Goal: Task Accomplishment & Management: Use online tool/utility

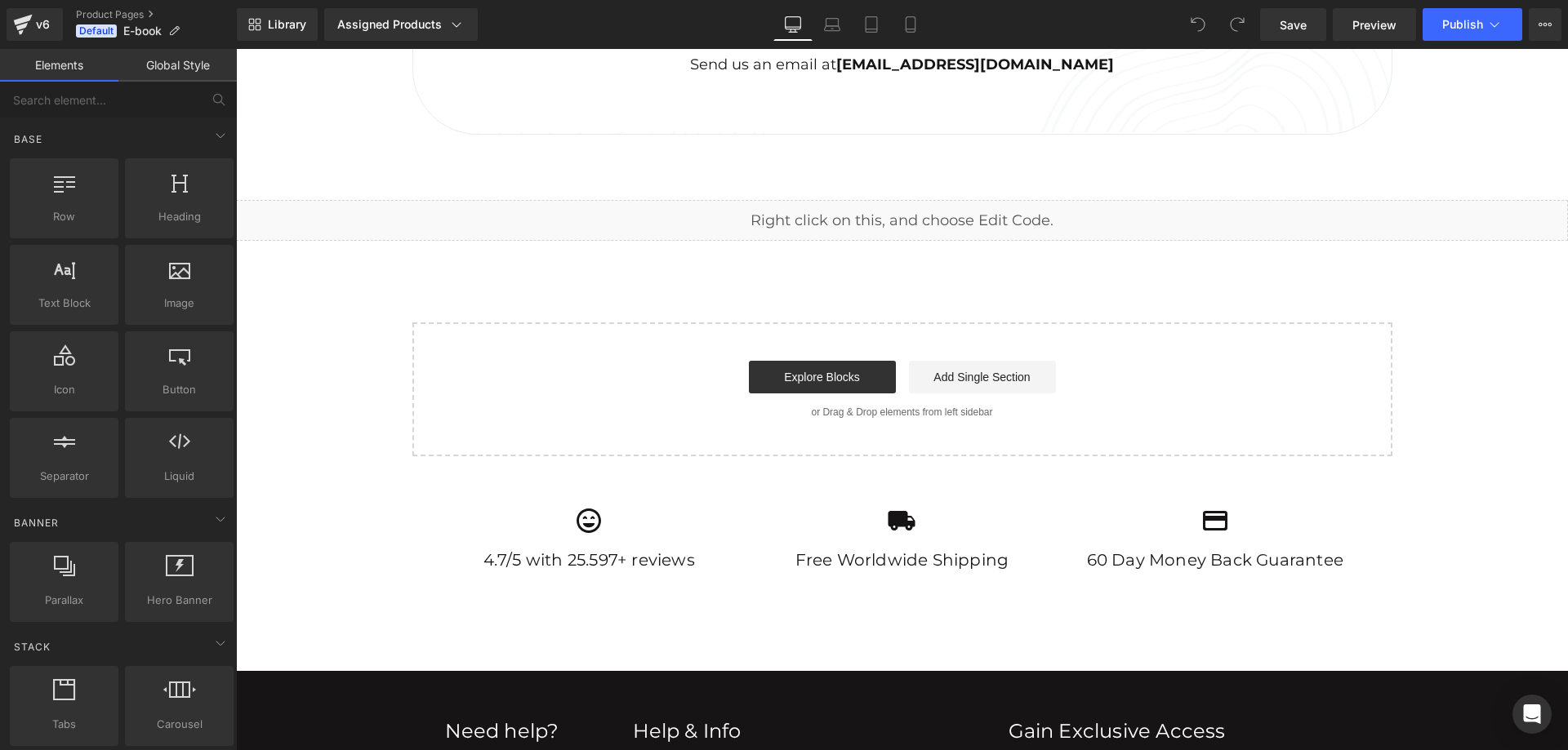
scroll to position [1388, 0]
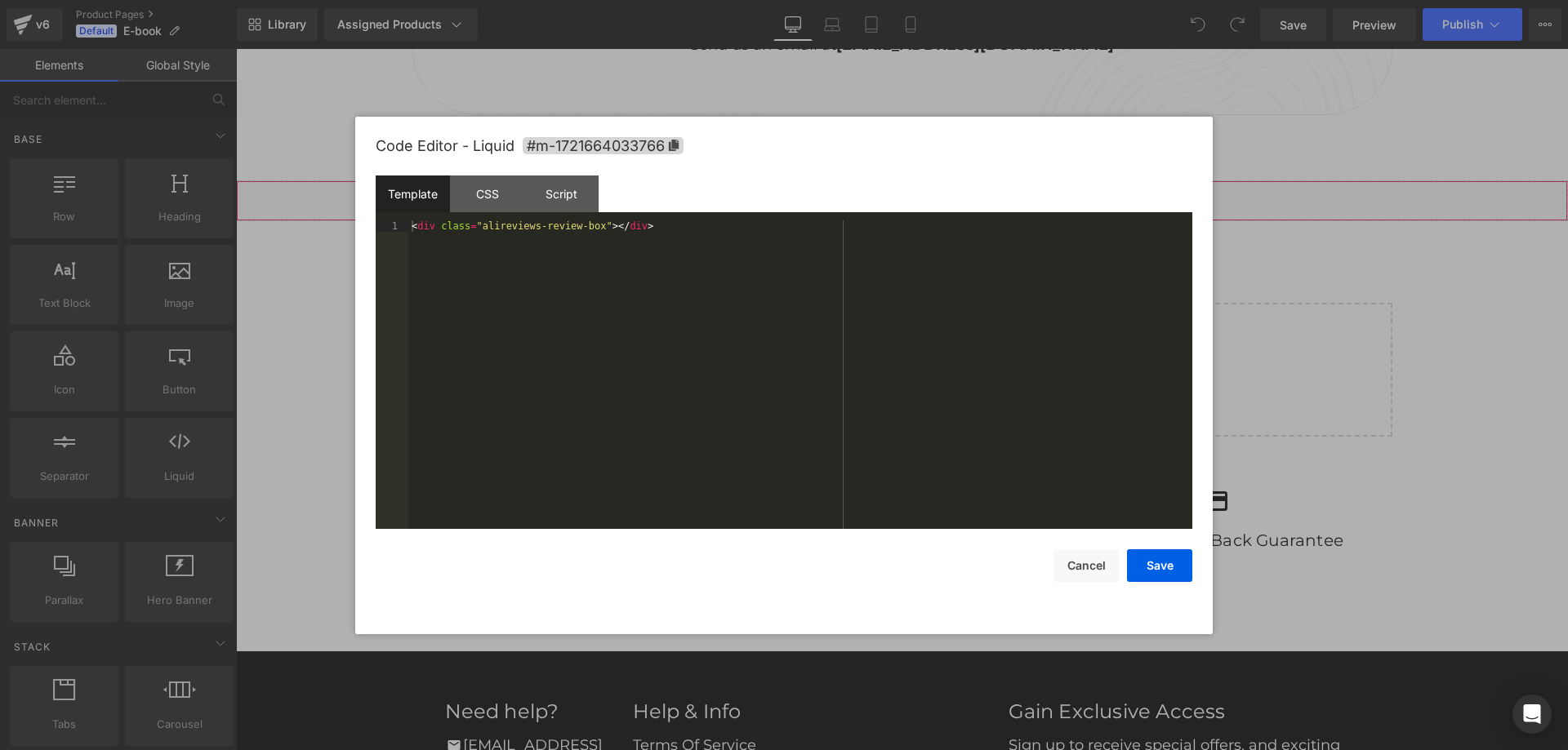
click at [916, 194] on div "Liquid" at bounding box center [902, 200] width 1332 height 41
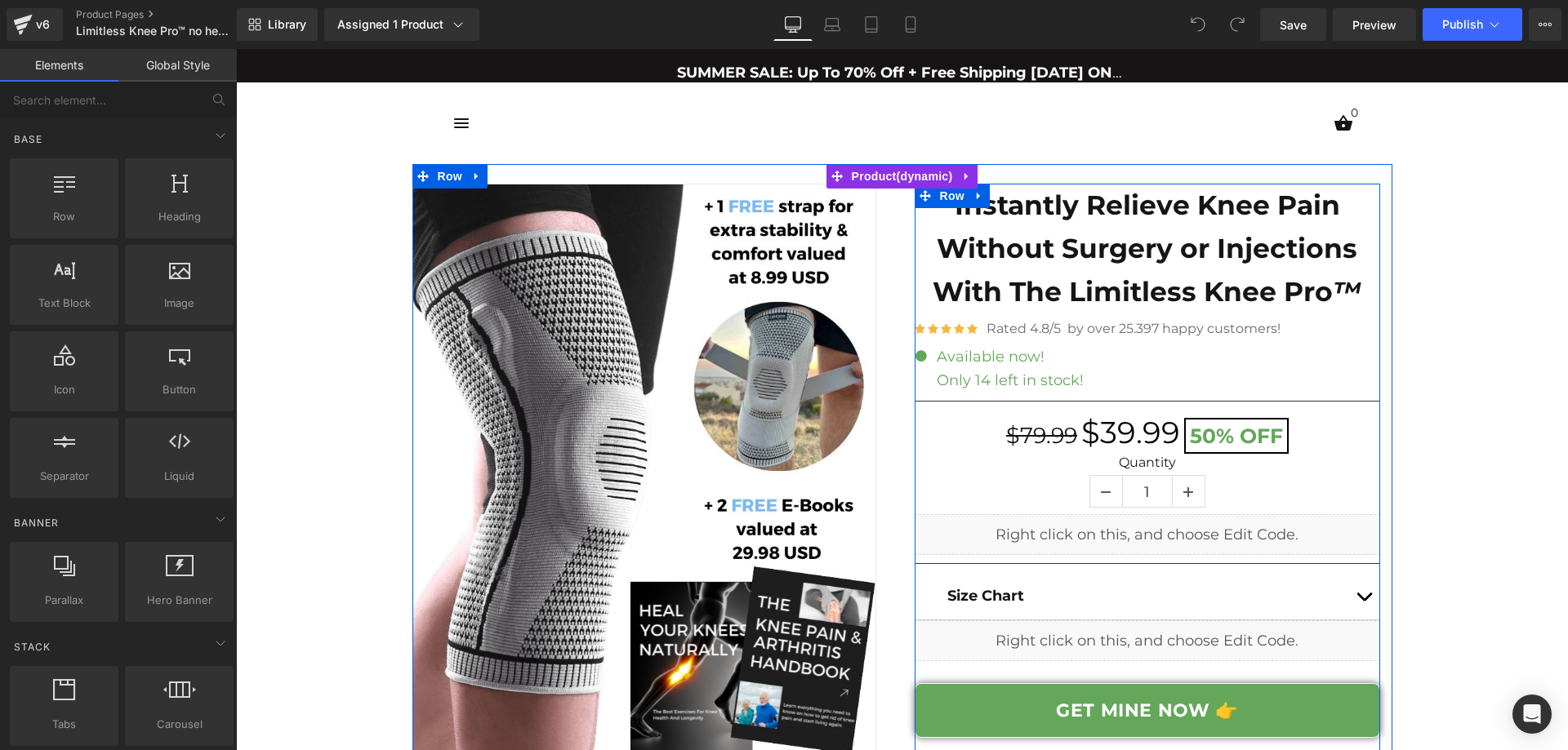
click at [1160, 529] on div "Liquid" at bounding box center [1147, 534] width 465 height 41
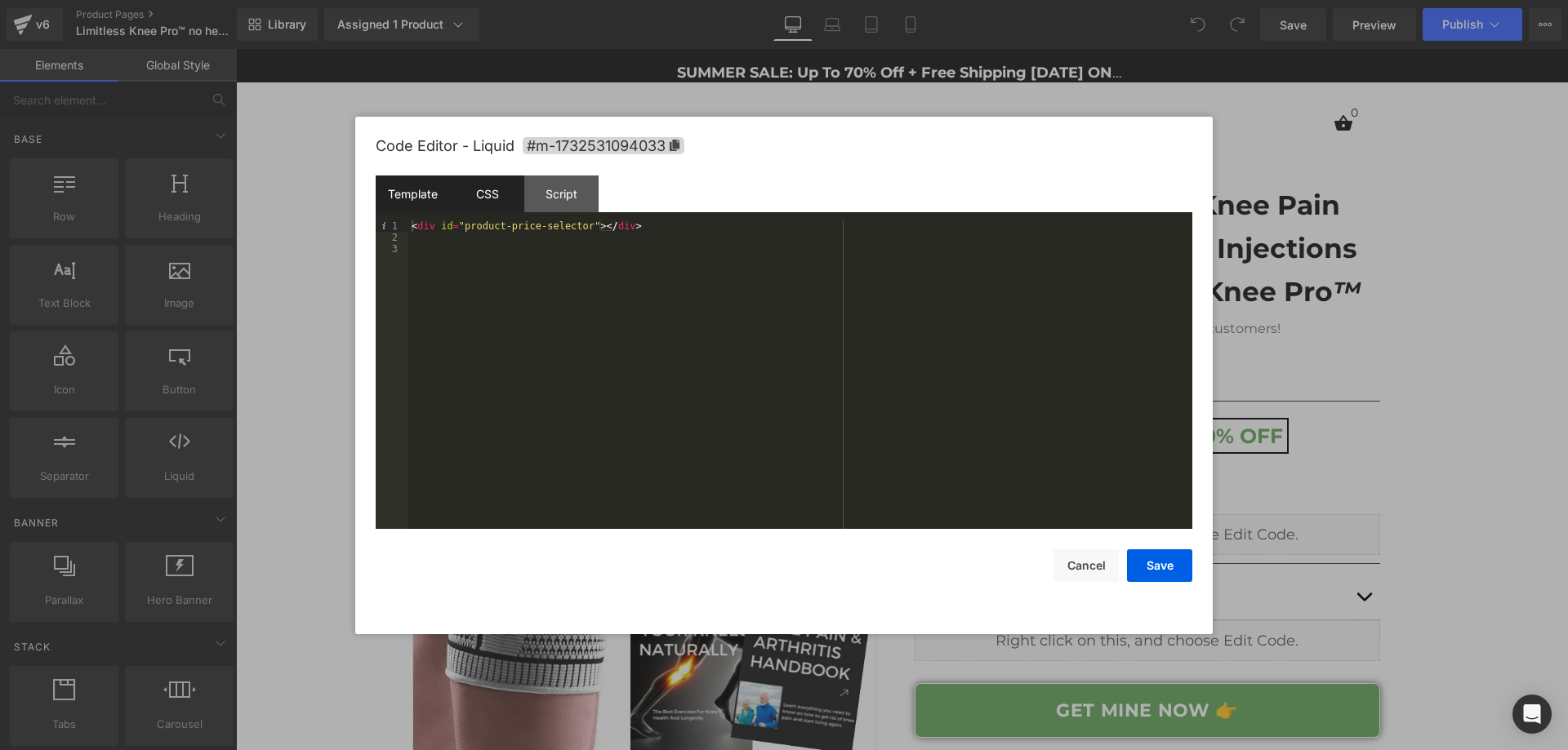
click at [502, 205] on div "CSS" at bounding box center [487, 194] width 74 height 37
click at [570, 198] on div "Script" at bounding box center [561, 194] width 74 height 37
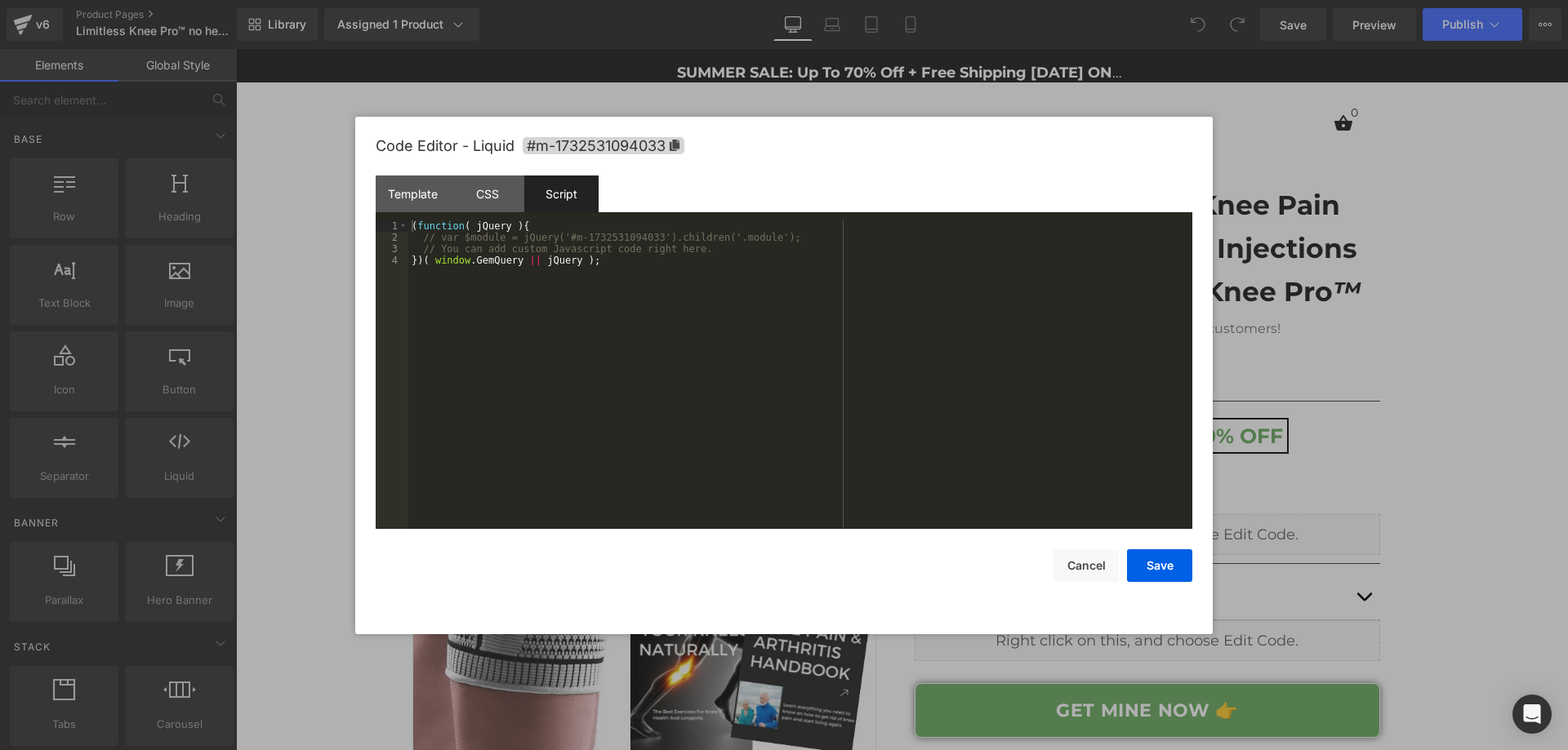
drag, startPoint x: 1406, startPoint y: 409, endPoint x: 1171, endPoint y: 368, distance: 238.5
click at [1406, 409] on div at bounding box center [784, 375] width 1568 height 750
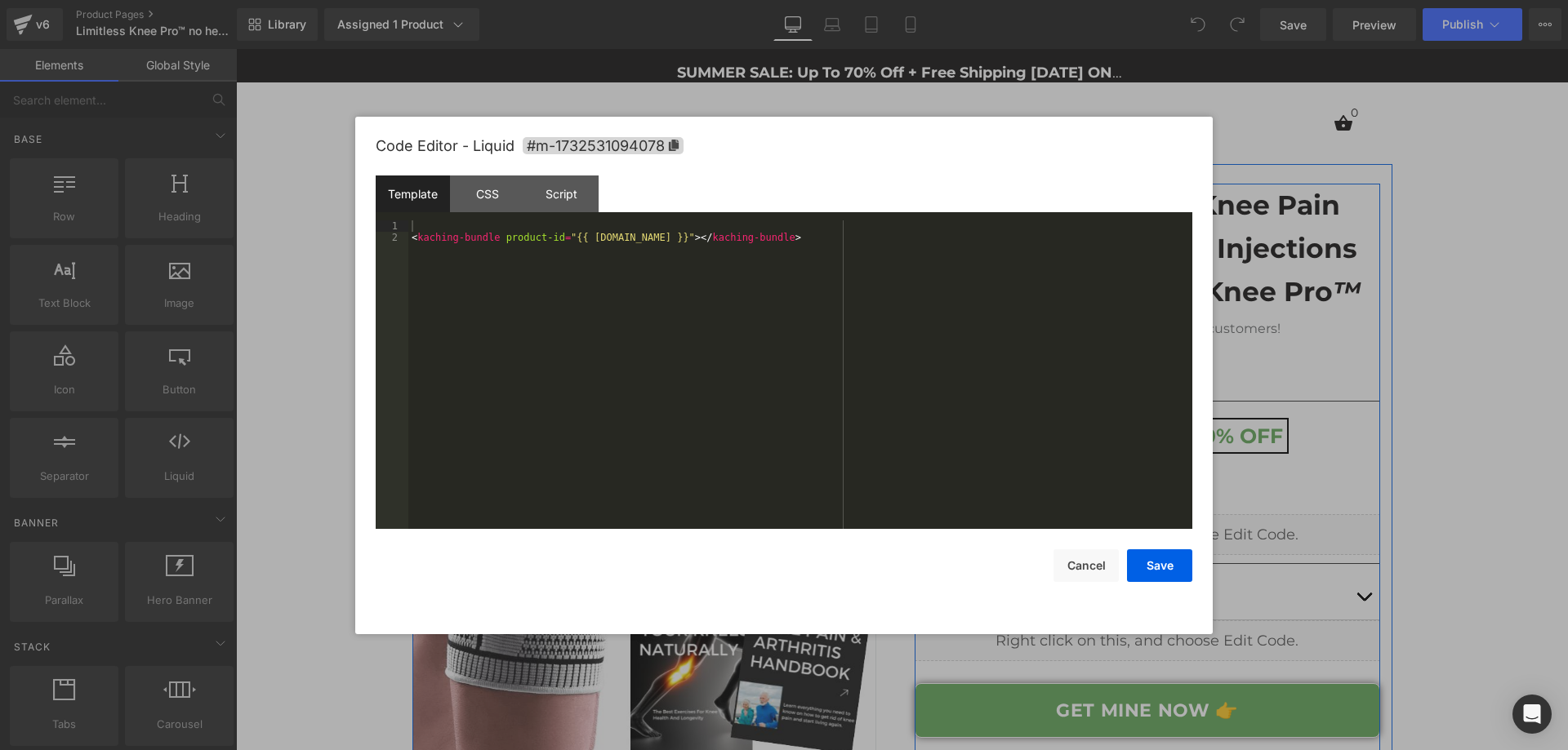
click at [1160, 631] on icon at bounding box center [1165, 633] width 9 height 10
click at [1522, 538] on div at bounding box center [784, 375] width 1568 height 750
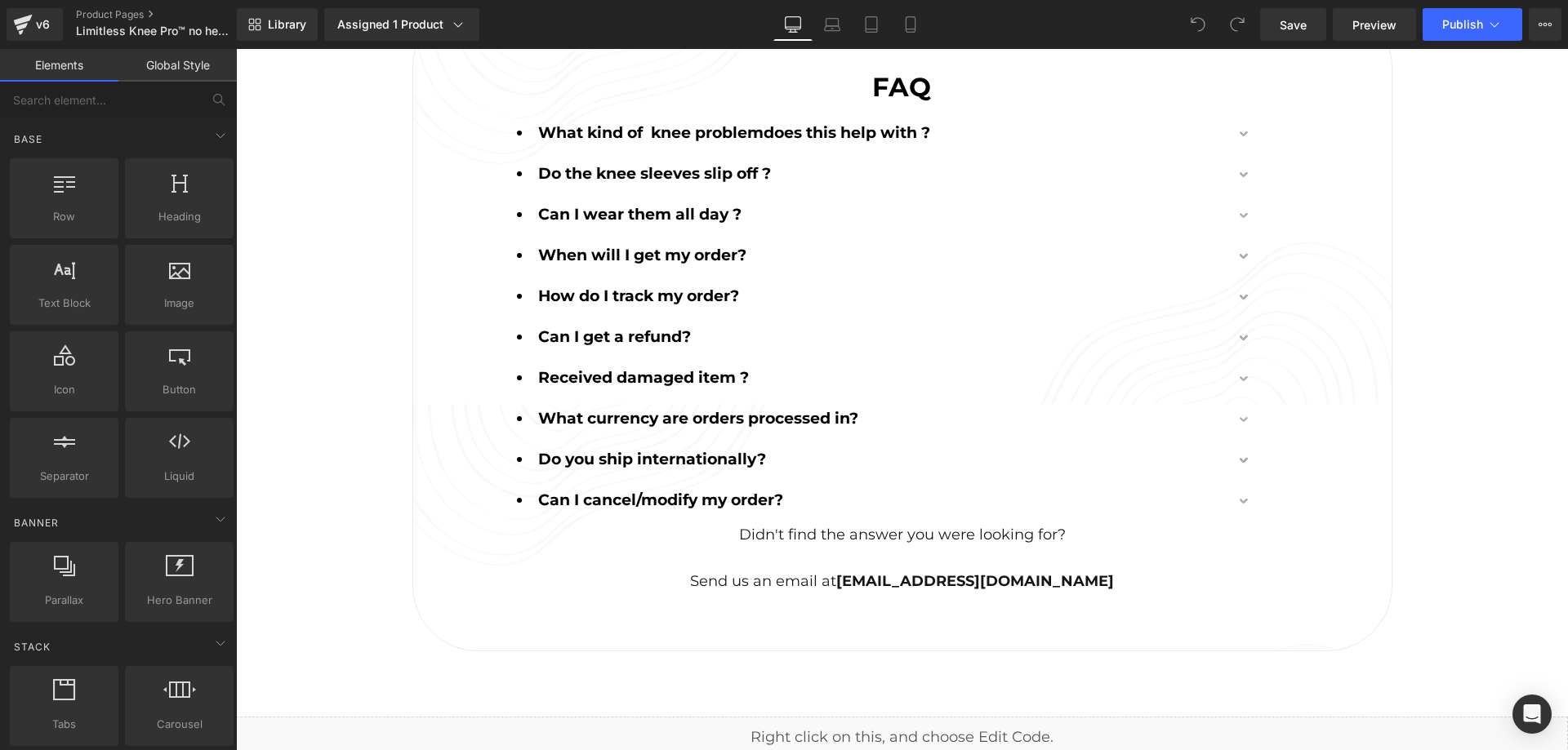
scroll to position [8165, 0]
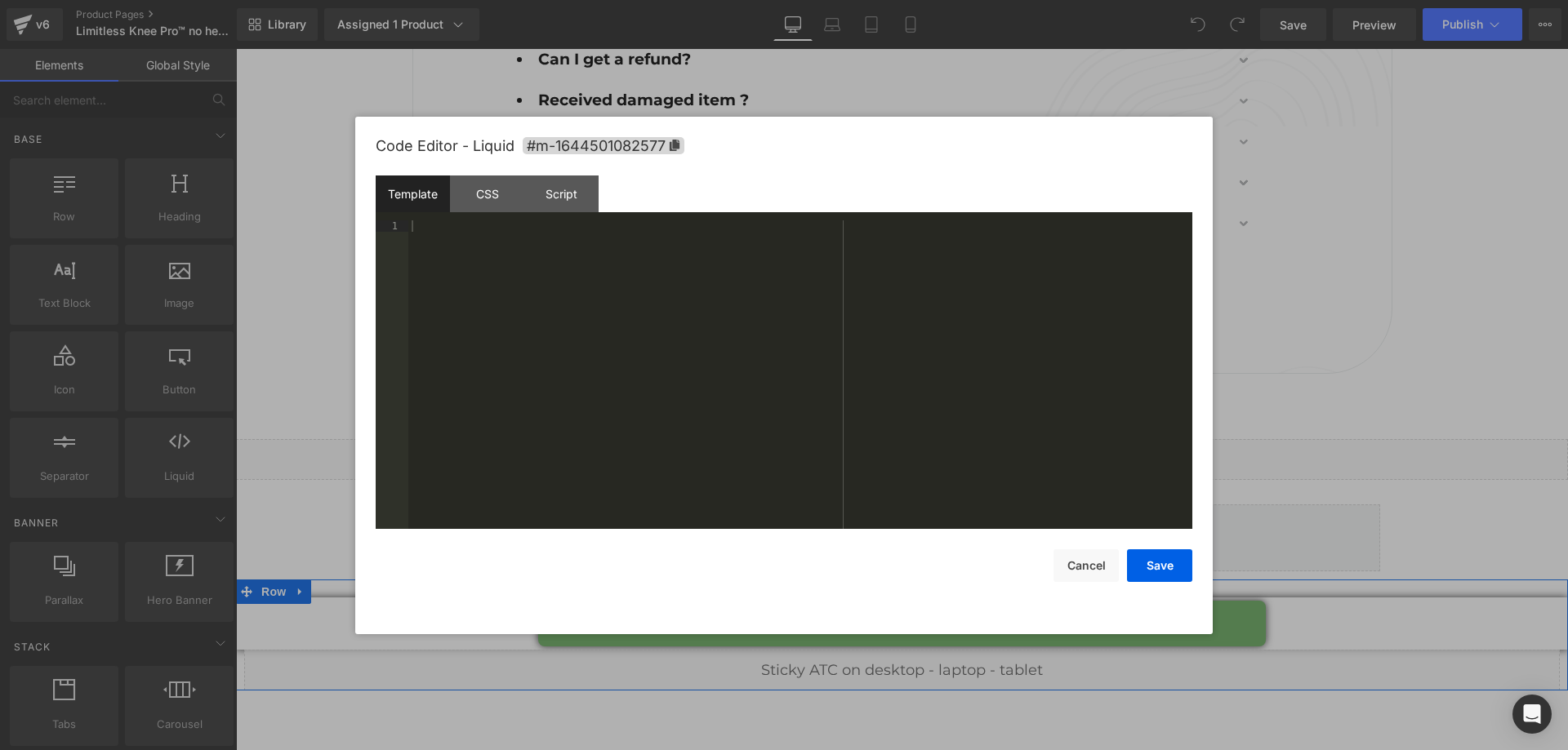
click at [919, 659] on icon at bounding box center [920, 663] width 8 height 8
click at [497, 210] on div "CSS" at bounding box center [487, 194] width 74 height 37
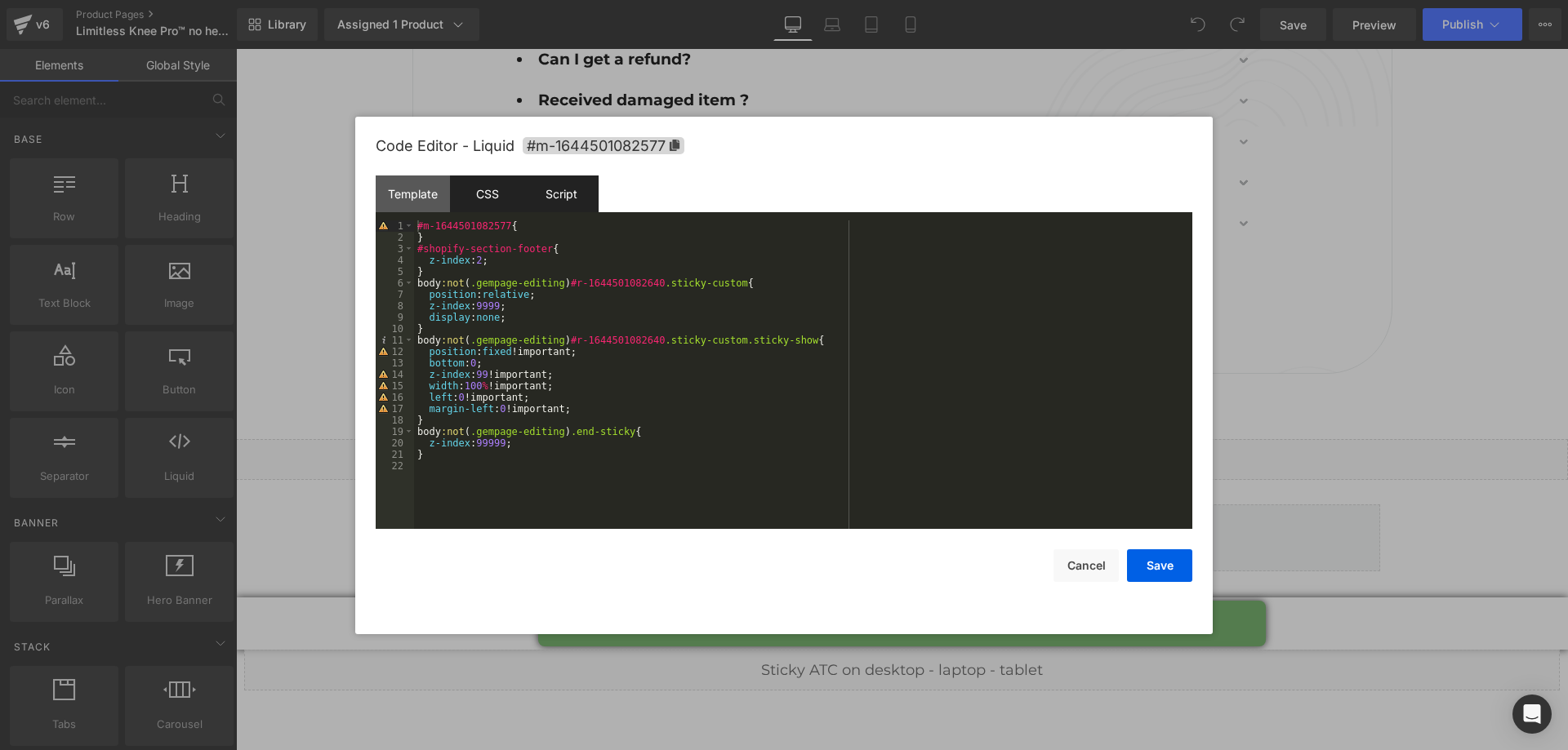
click at [594, 202] on div "Script" at bounding box center [561, 194] width 74 height 37
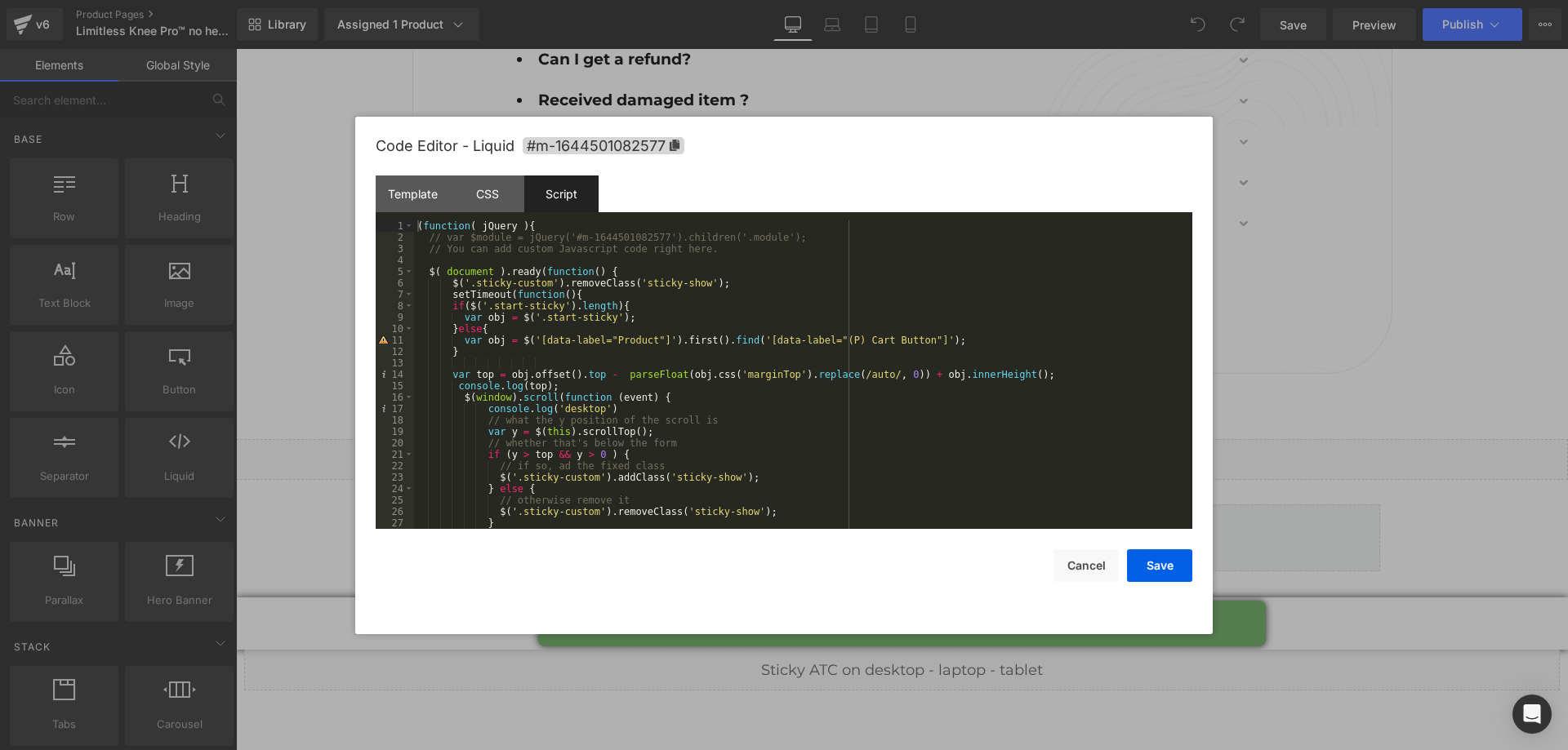
click at [1330, 323] on div at bounding box center [784, 375] width 1568 height 750
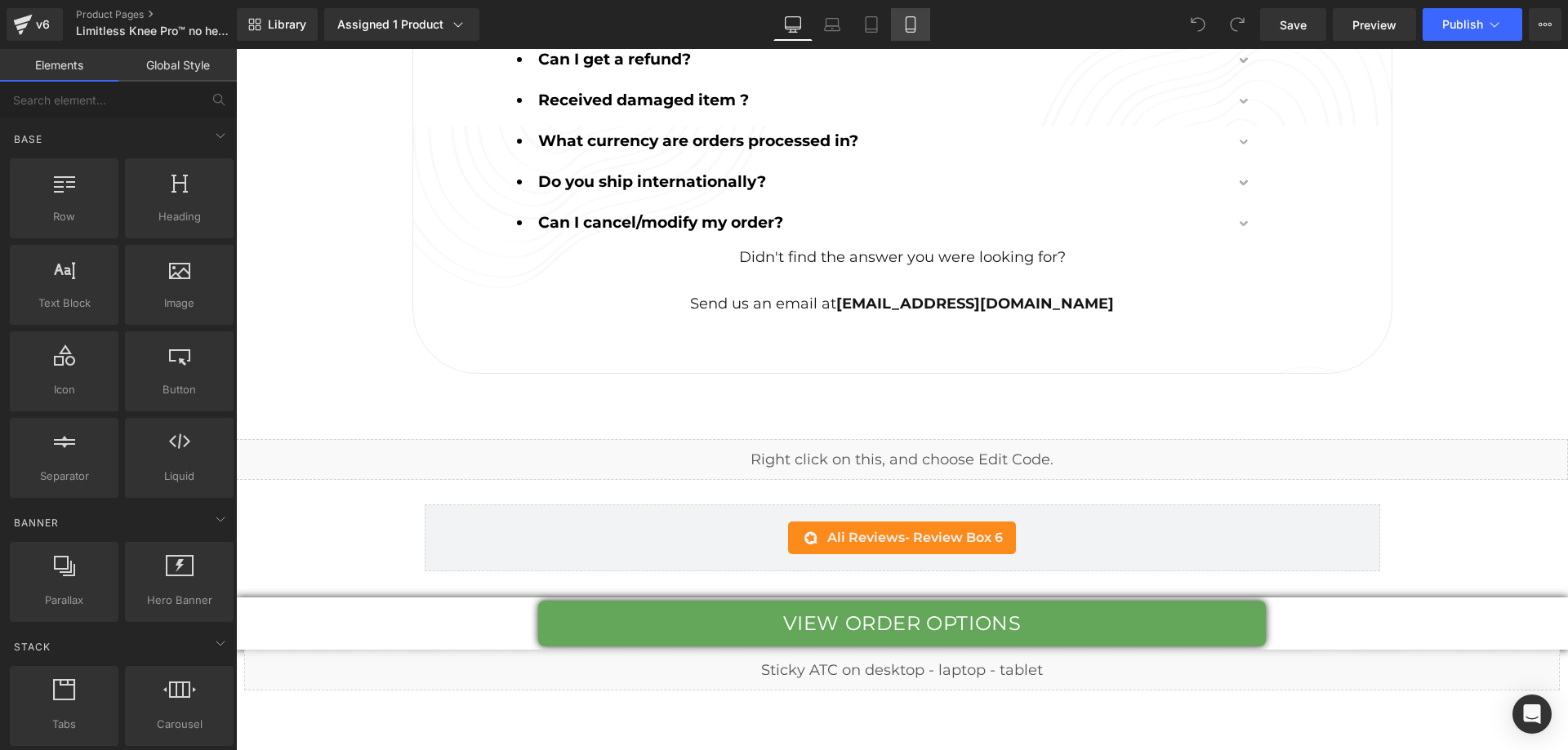
click at [920, 23] on link "Mobile" at bounding box center [910, 24] width 39 height 32
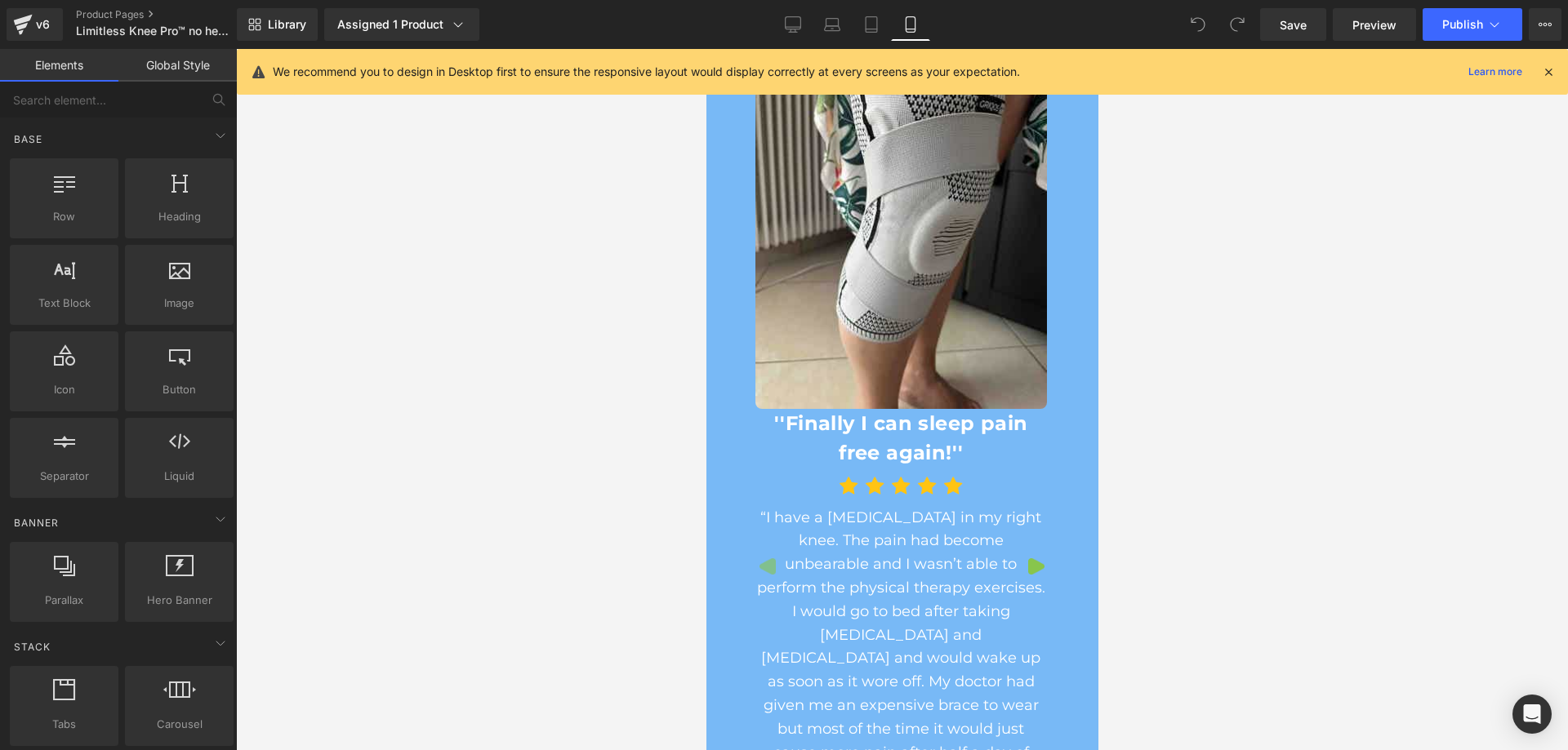
scroll to position [8801, 0]
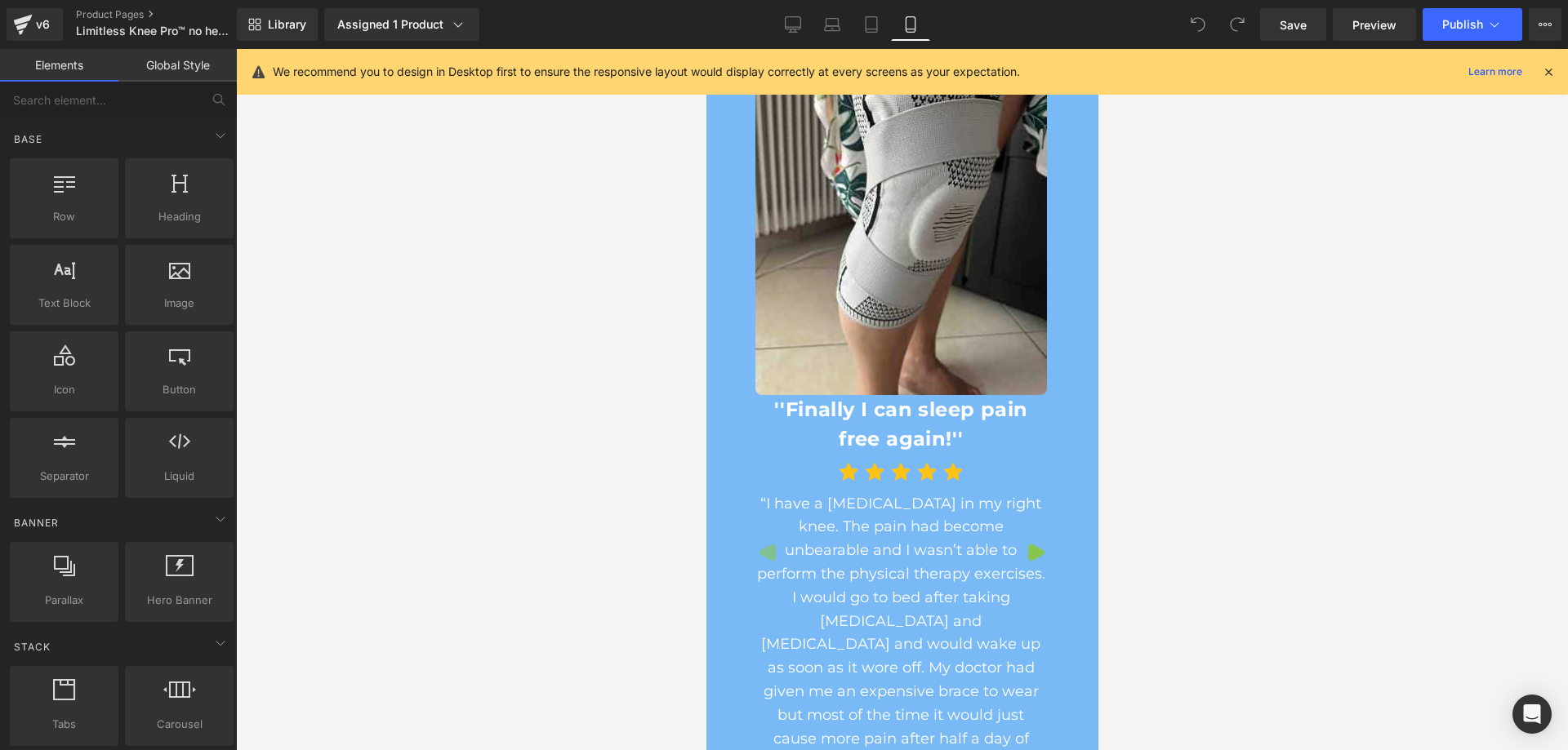
click at [1547, 70] on icon at bounding box center [1549, 72] width 15 height 15
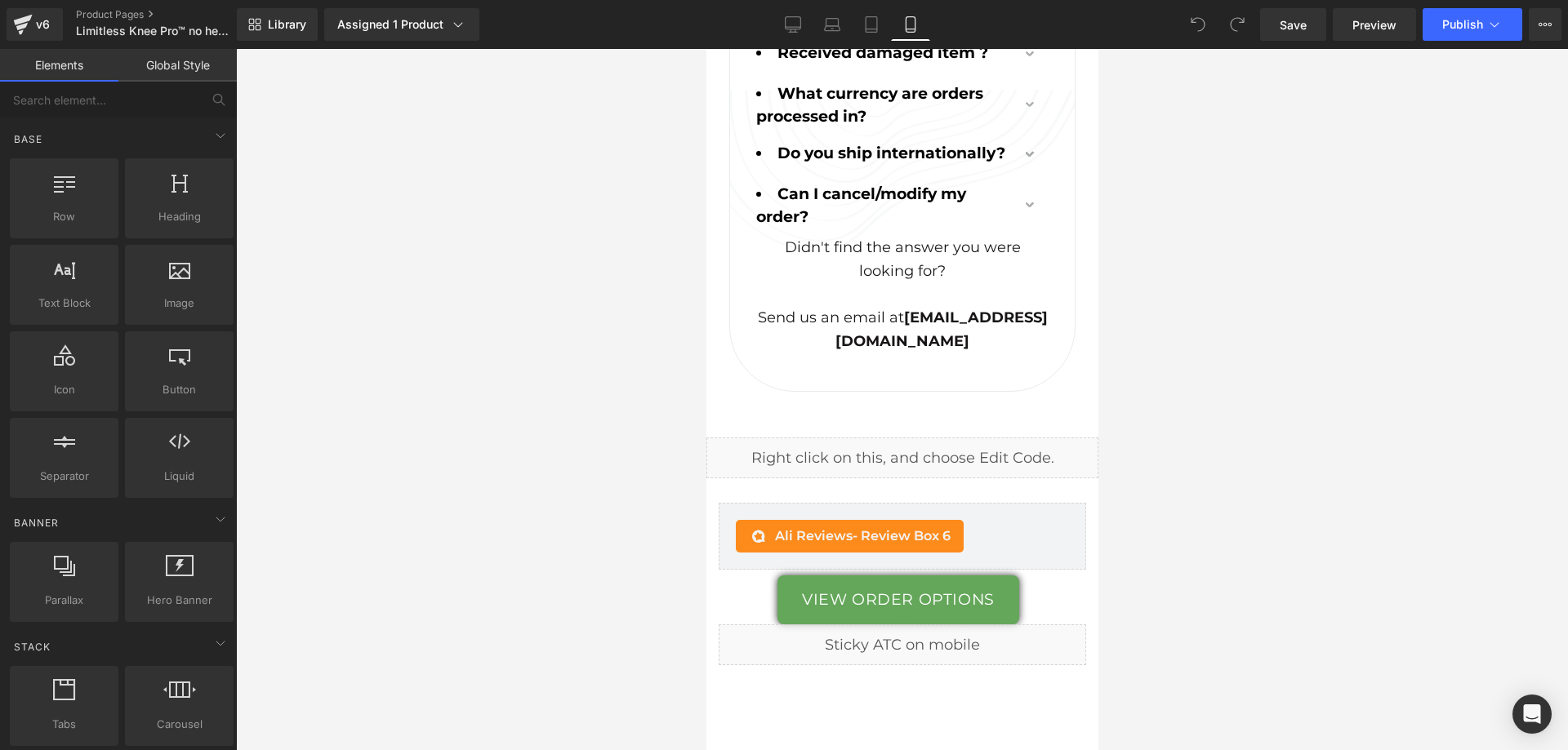
scroll to position [12584, 0]
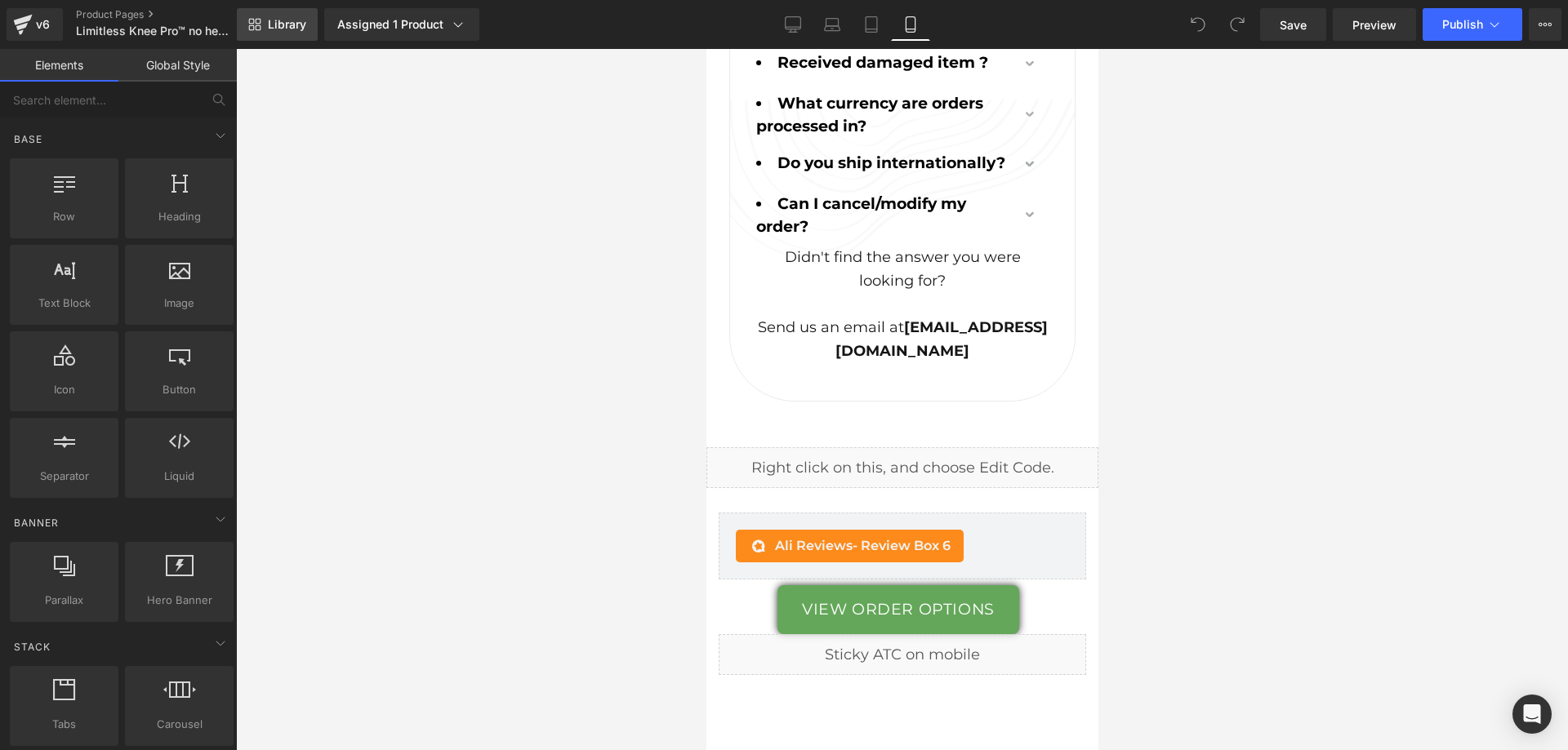
click at [283, 28] on span "Library" at bounding box center [287, 24] width 38 height 15
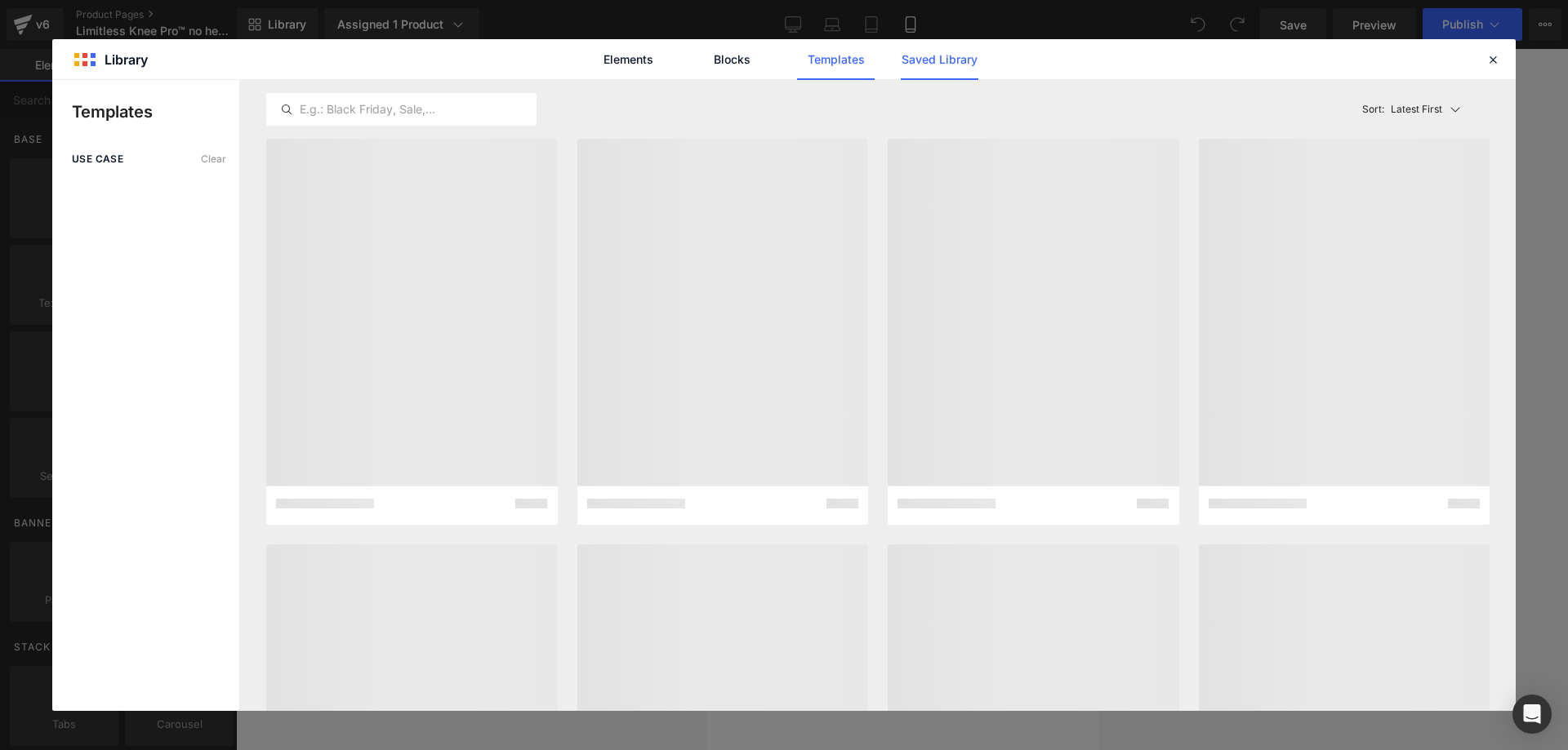
click at [937, 66] on link "Saved Library" at bounding box center [939, 59] width 78 height 41
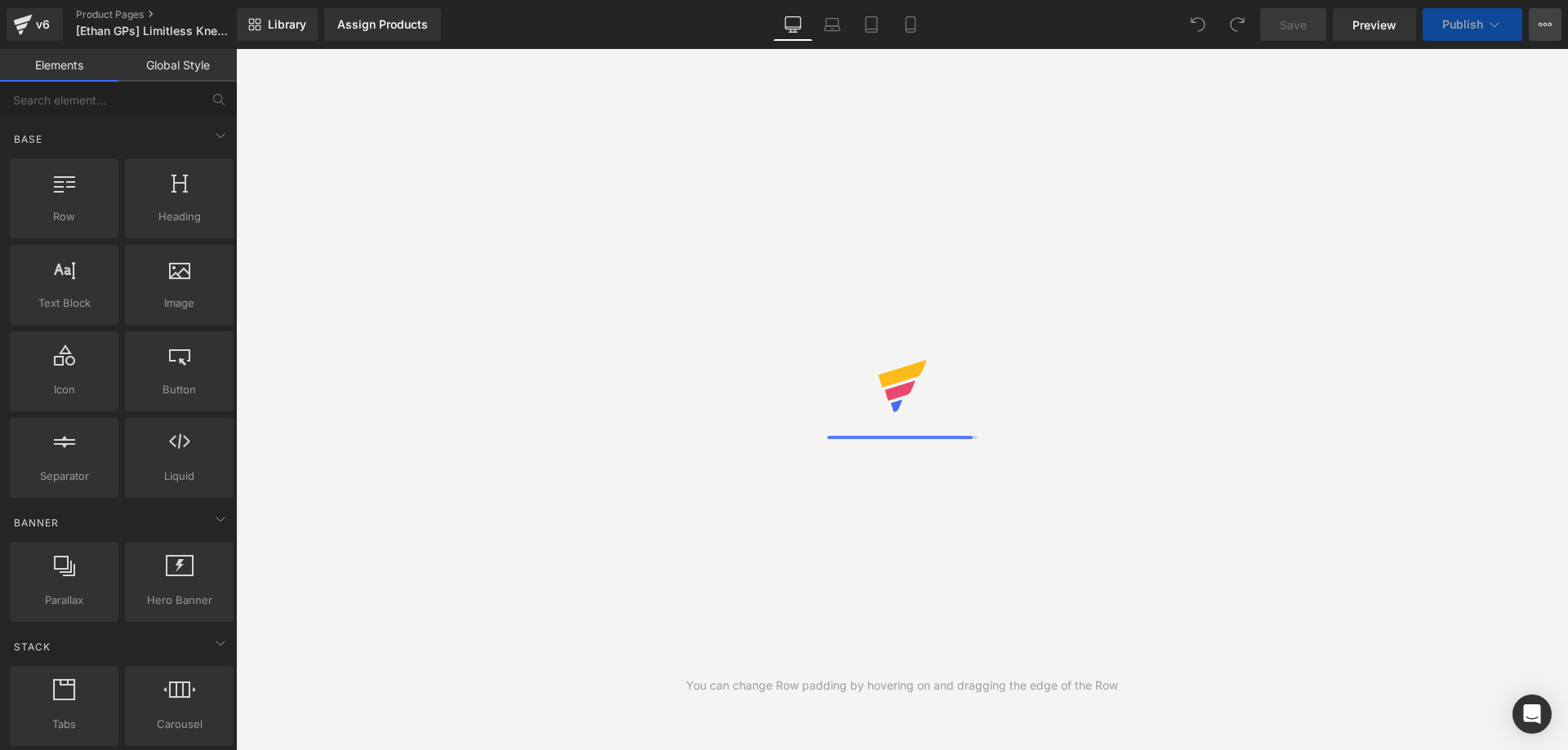
click at [1536, 25] on button "View Live Page View with current Template Save Template to Library Schedule Pub…" at bounding box center [1545, 24] width 32 height 32
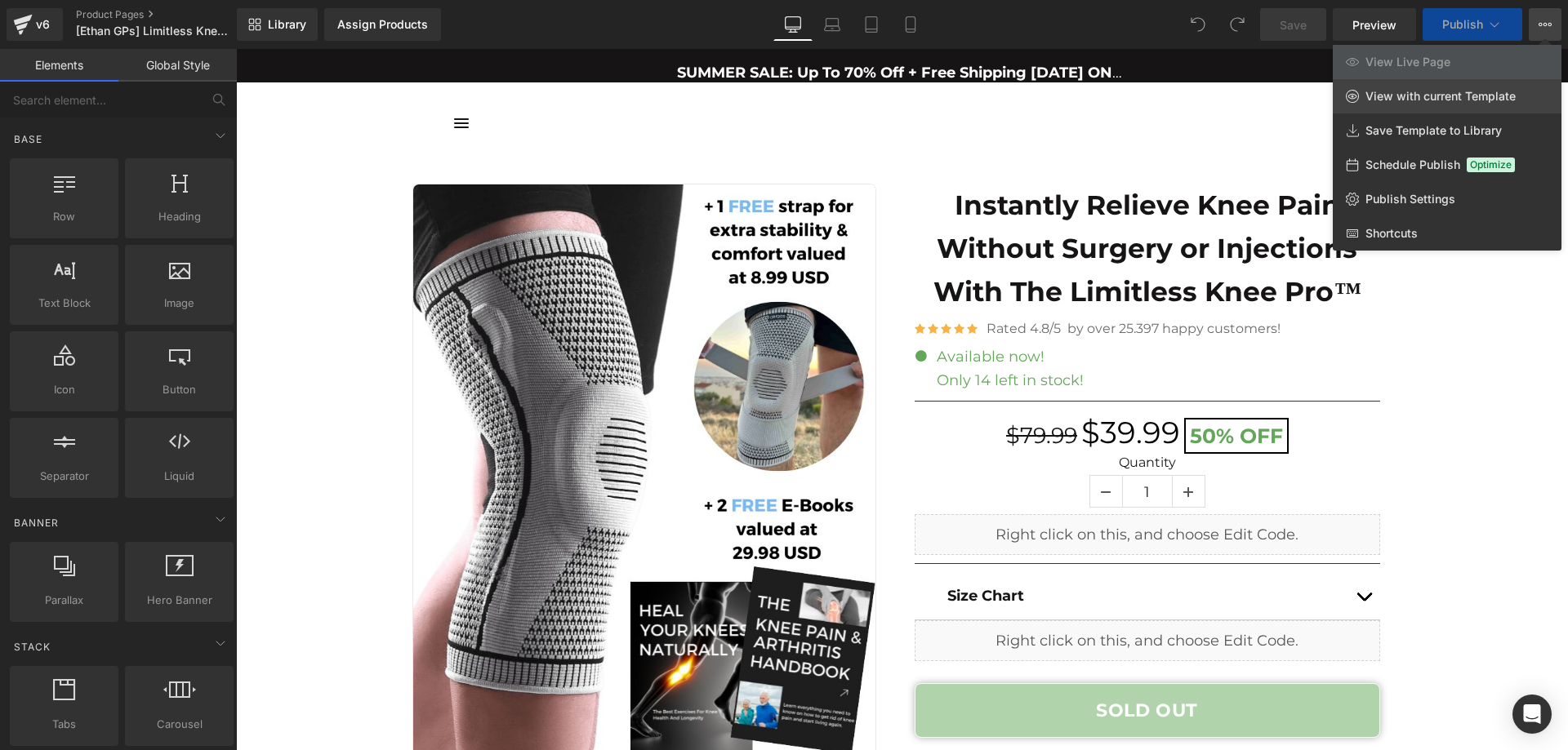
click at [1451, 102] on span "View with current Template" at bounding box center [1441, 96] width 150 height 15
